Goal: Information Seeking & Learning: Learn about a topic

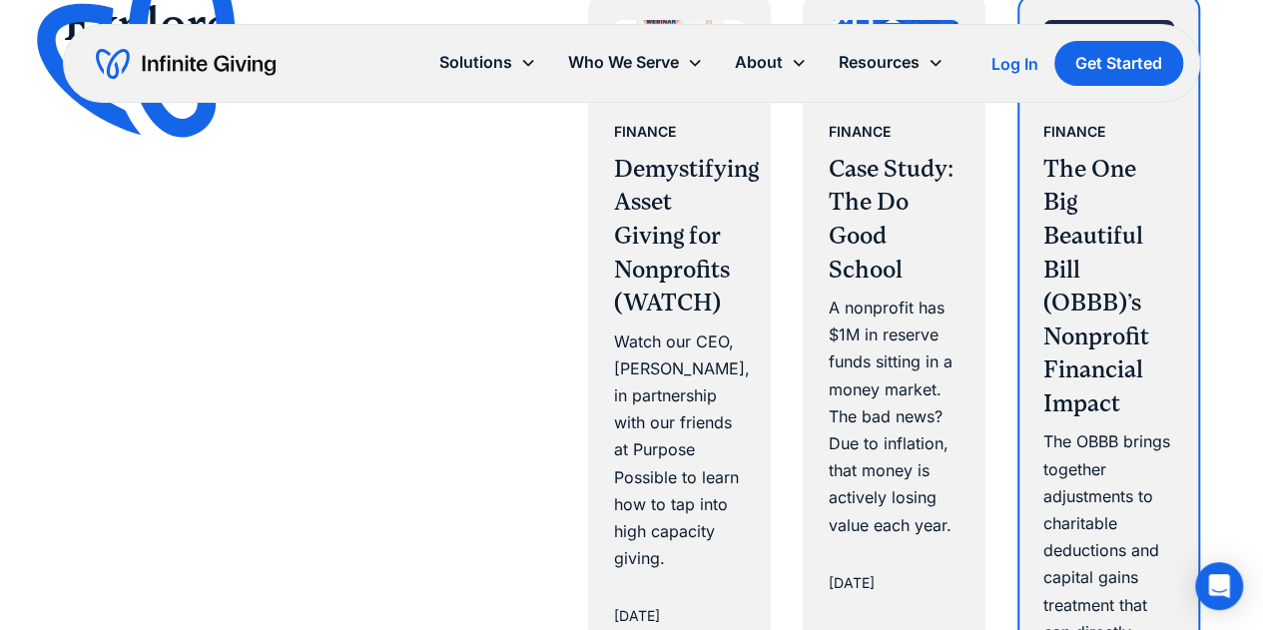
scroll to position [3683, 0]
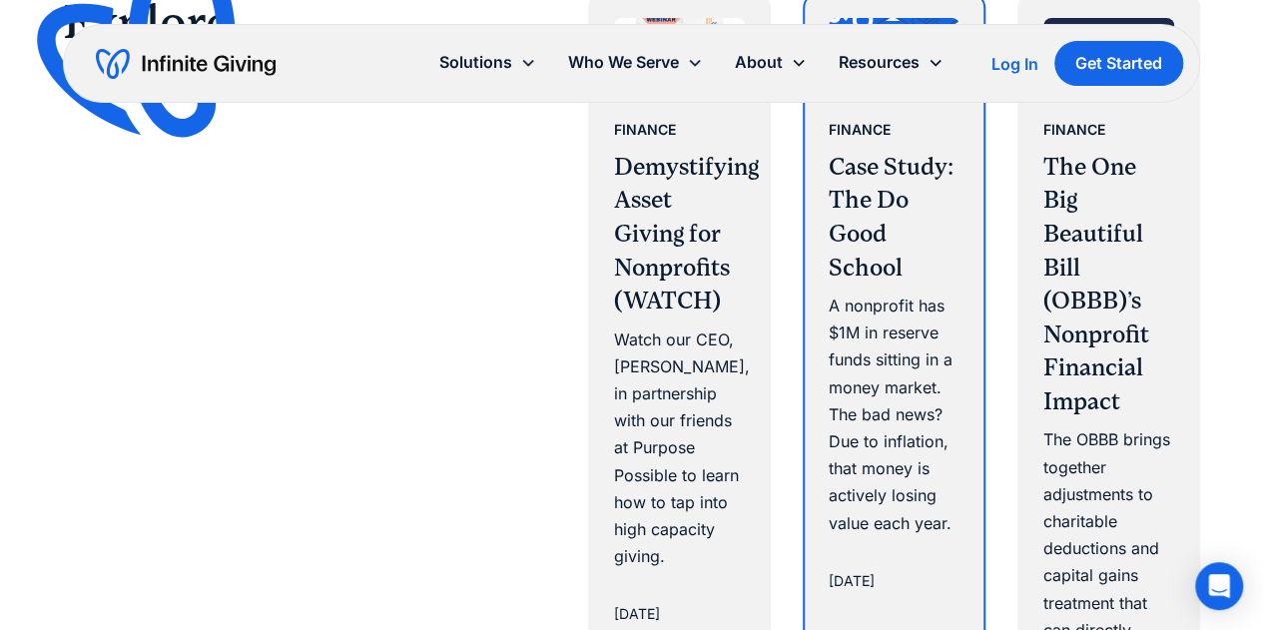
click at [883, 167] on h3 "Case Study: The Do Good School" at bounding box center [893, 218] width 131 height 134
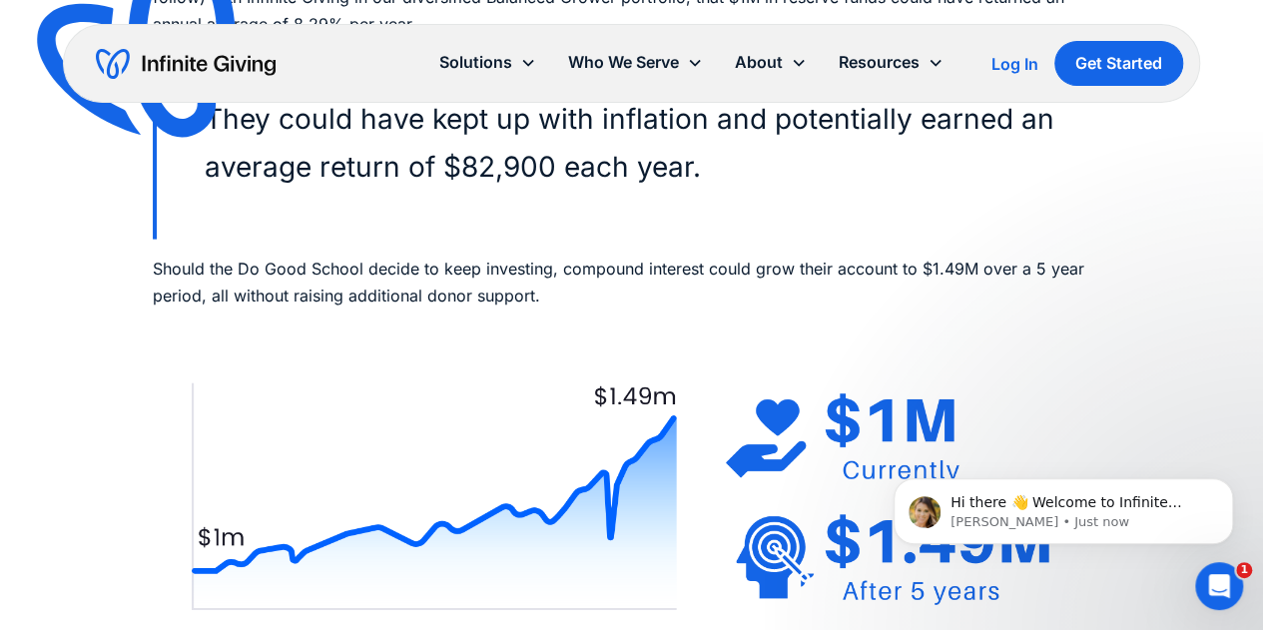
scroll to position [1996, 0]
